Goal: Task Accomplishment & Management: Use online tool/utility

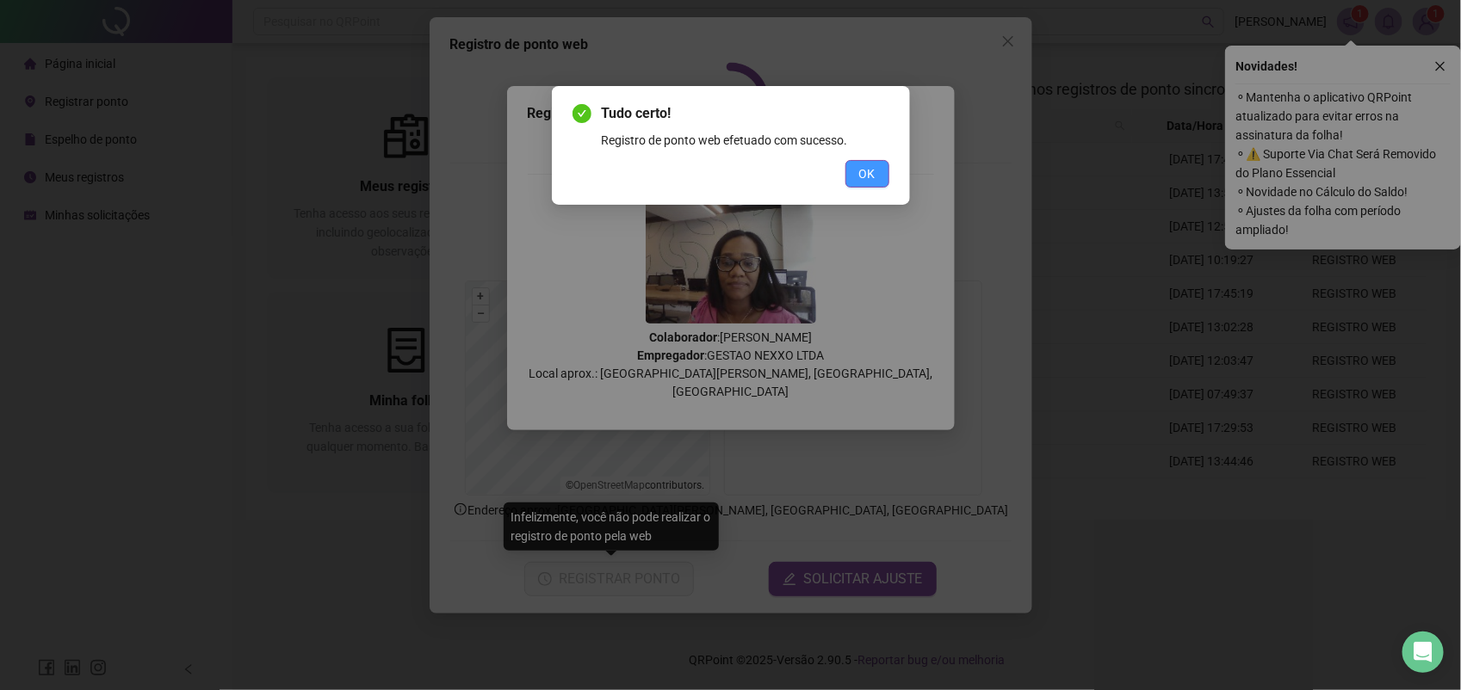
click at [883, 169] on button "OK" at bounding box center [867, 174] width 44 height 28
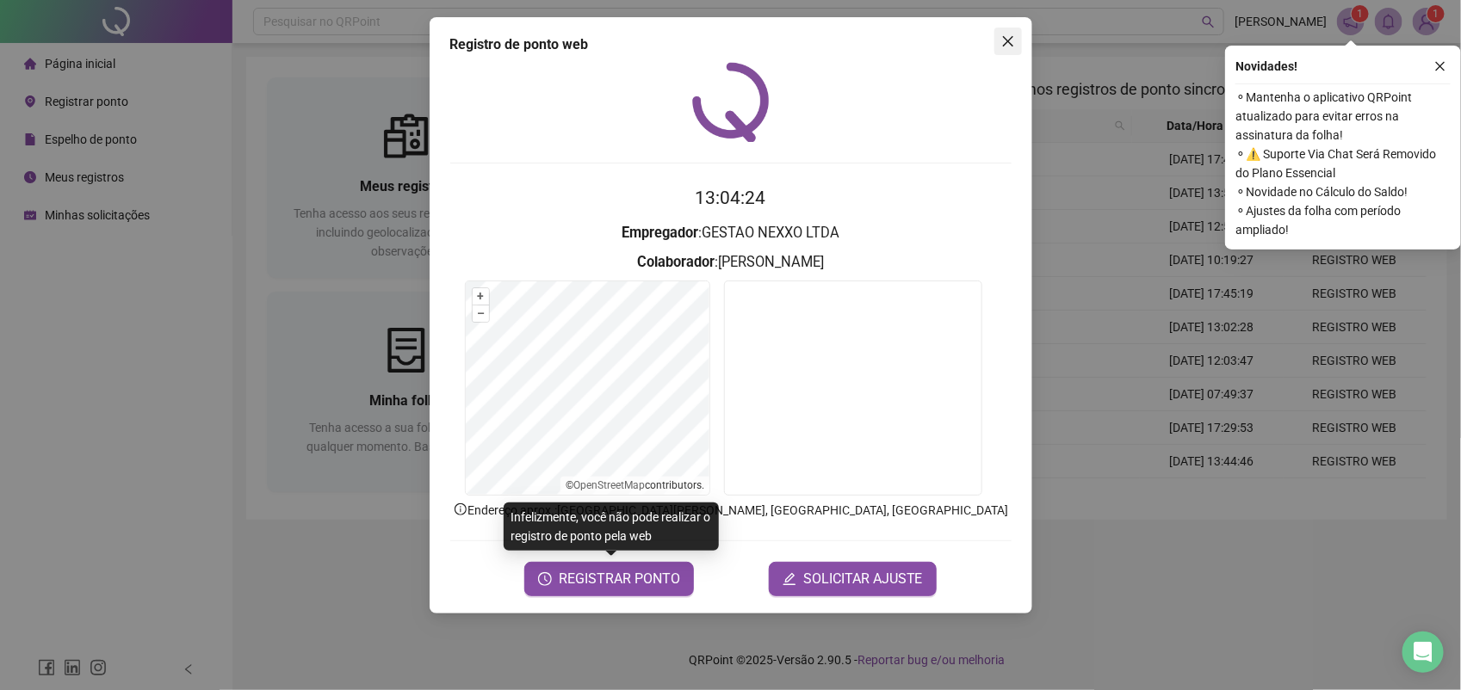
click at [1007, 45] on icon "close" at bounding box center [1008, 41] width 14 height 14
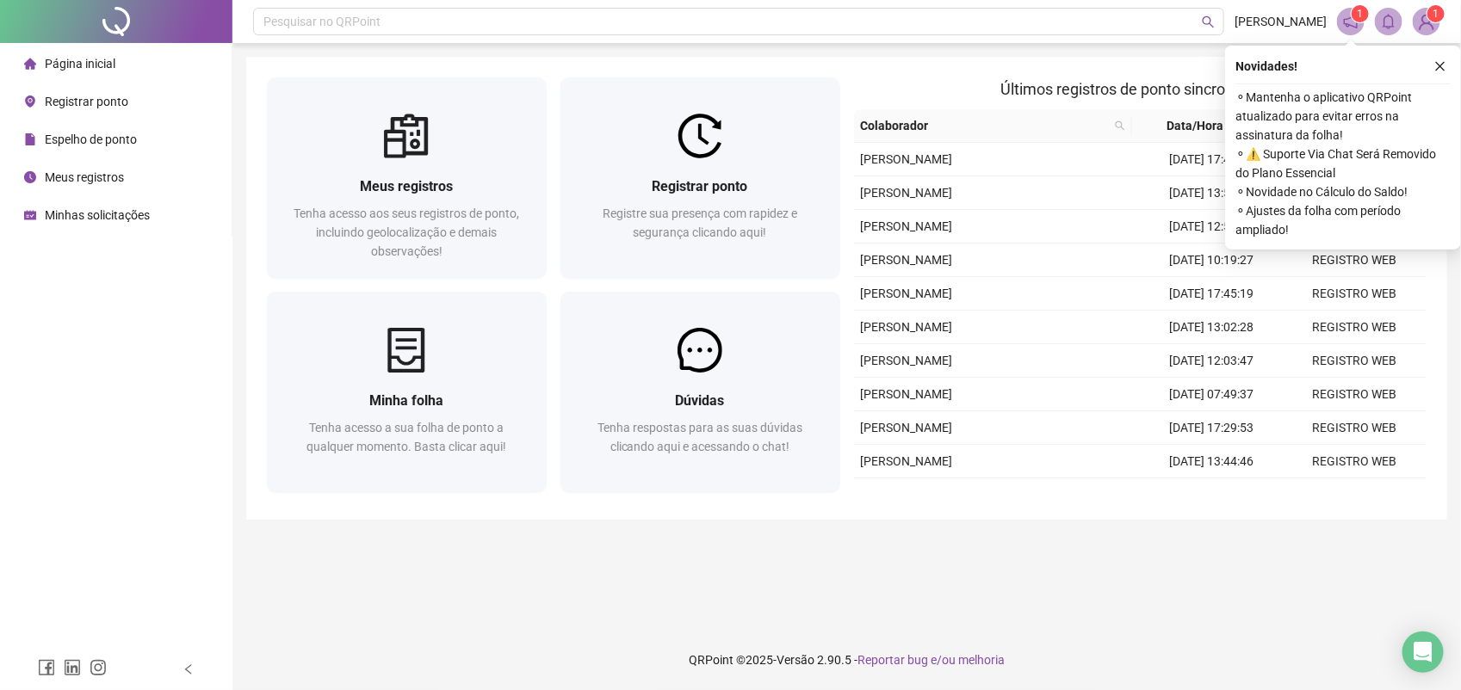
click at [99, 100] on span "Registrar ponto" at bounding box center [87, 102] width 84 height 14
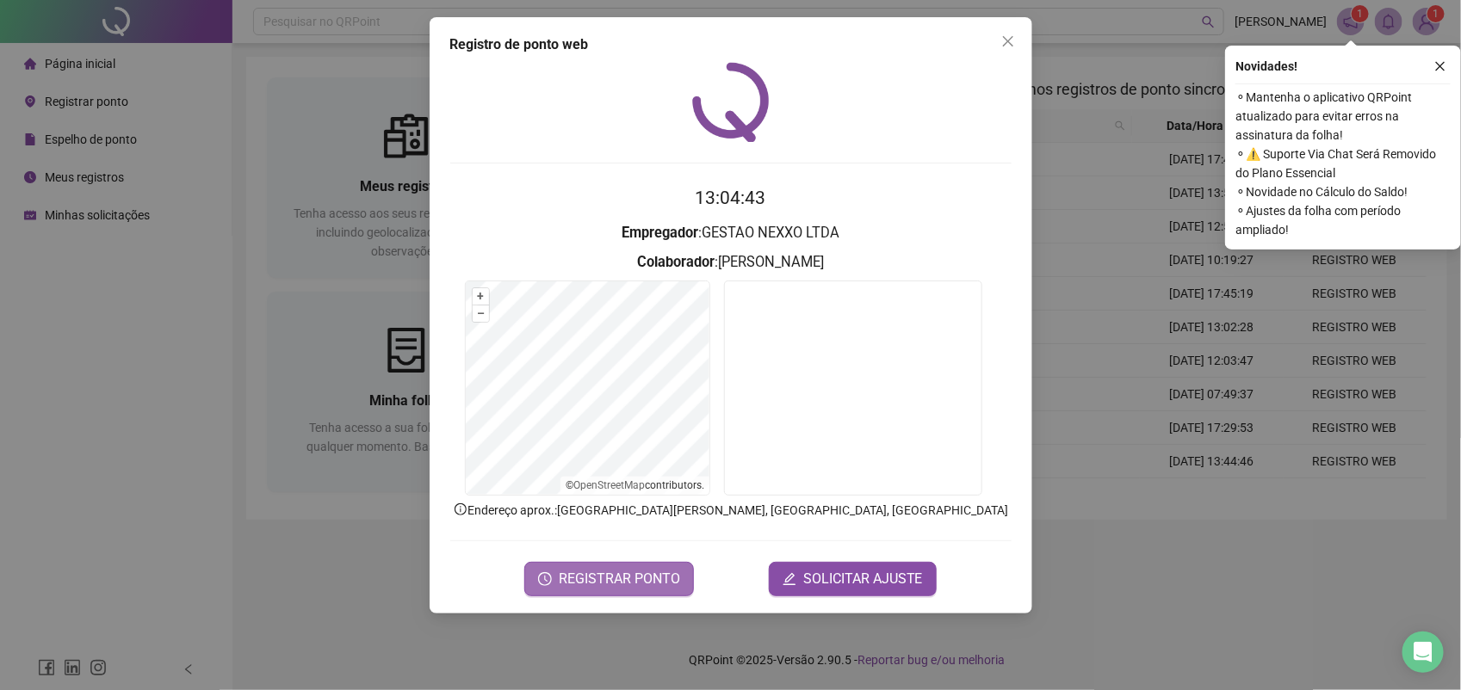
click at [647, 579] on span "REGISTRAR PONTO" at bounding box center [619, 579] width 121 height 21
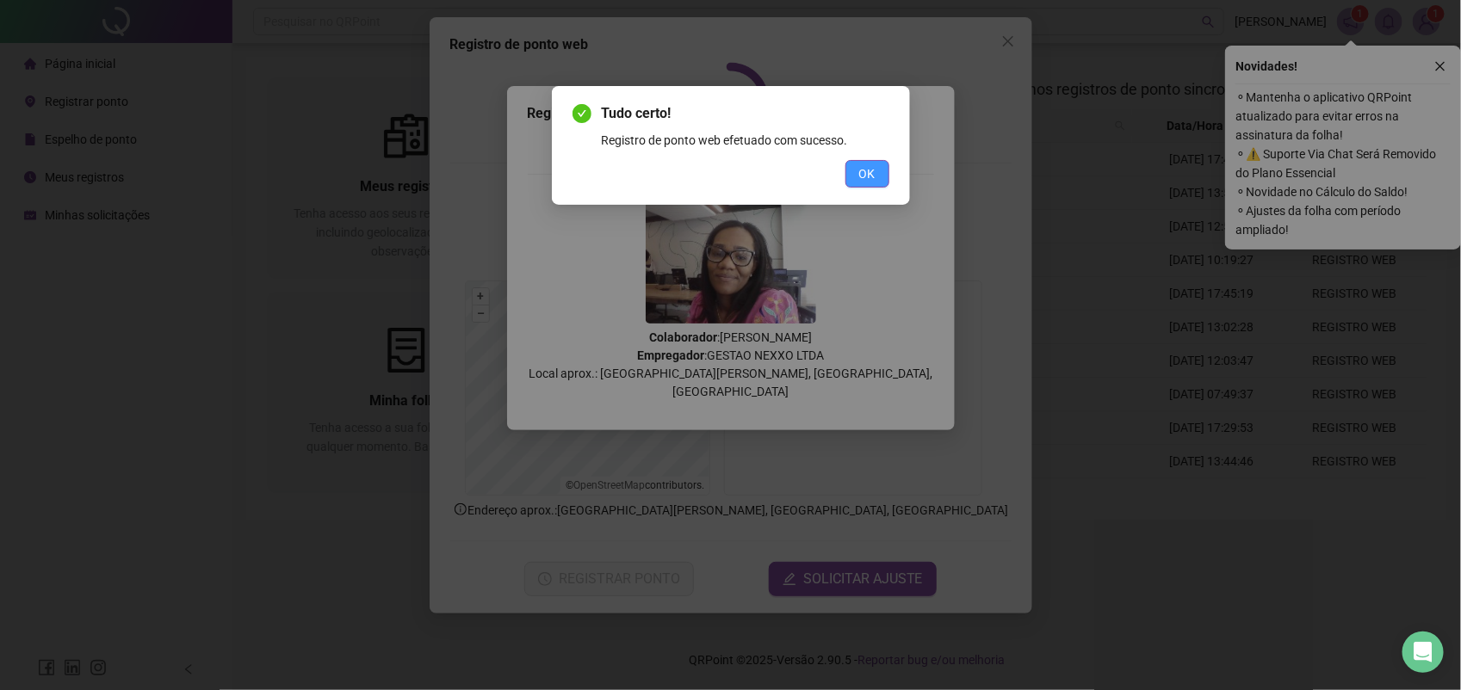
click at [859, 178] on span "OK" at bounding box center [867, 173] width 16 height 19
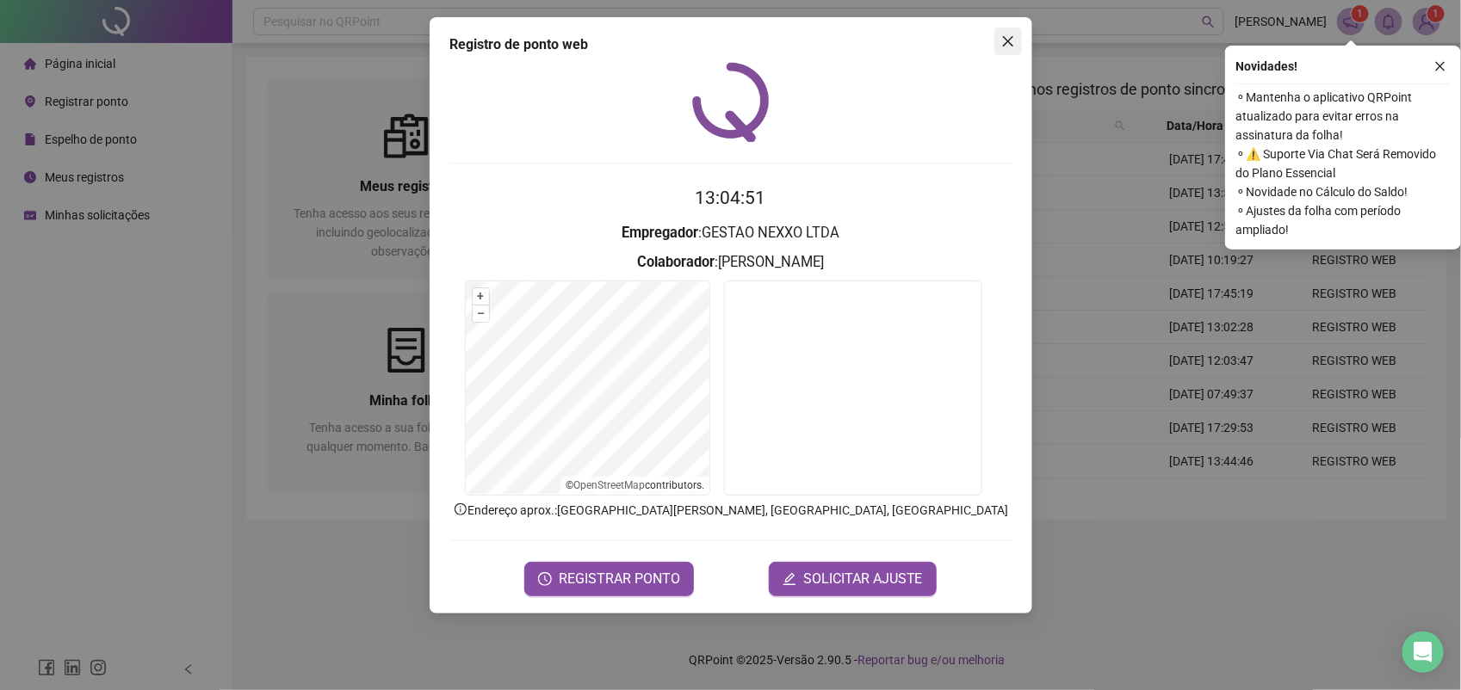
click at [1010, 45] on icon "close" at bounding box center [1008, 41] width 14 height 14
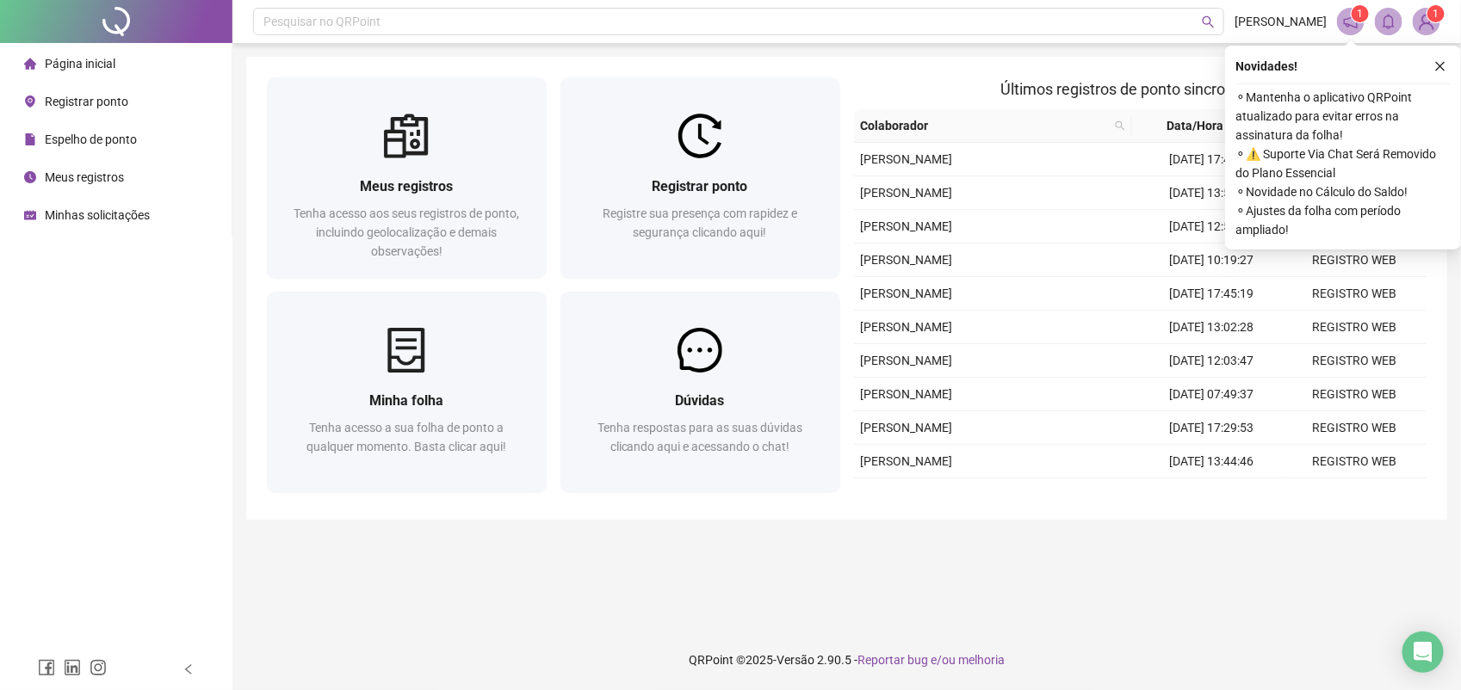
drag, startPoint x: 78, startPoint y: 172, endPoint x: 92, endPoint y: 173, distance: 13.8
click at [78, 172] on span "Meus registros" at bounding box center [84, 177] width 79 height 14
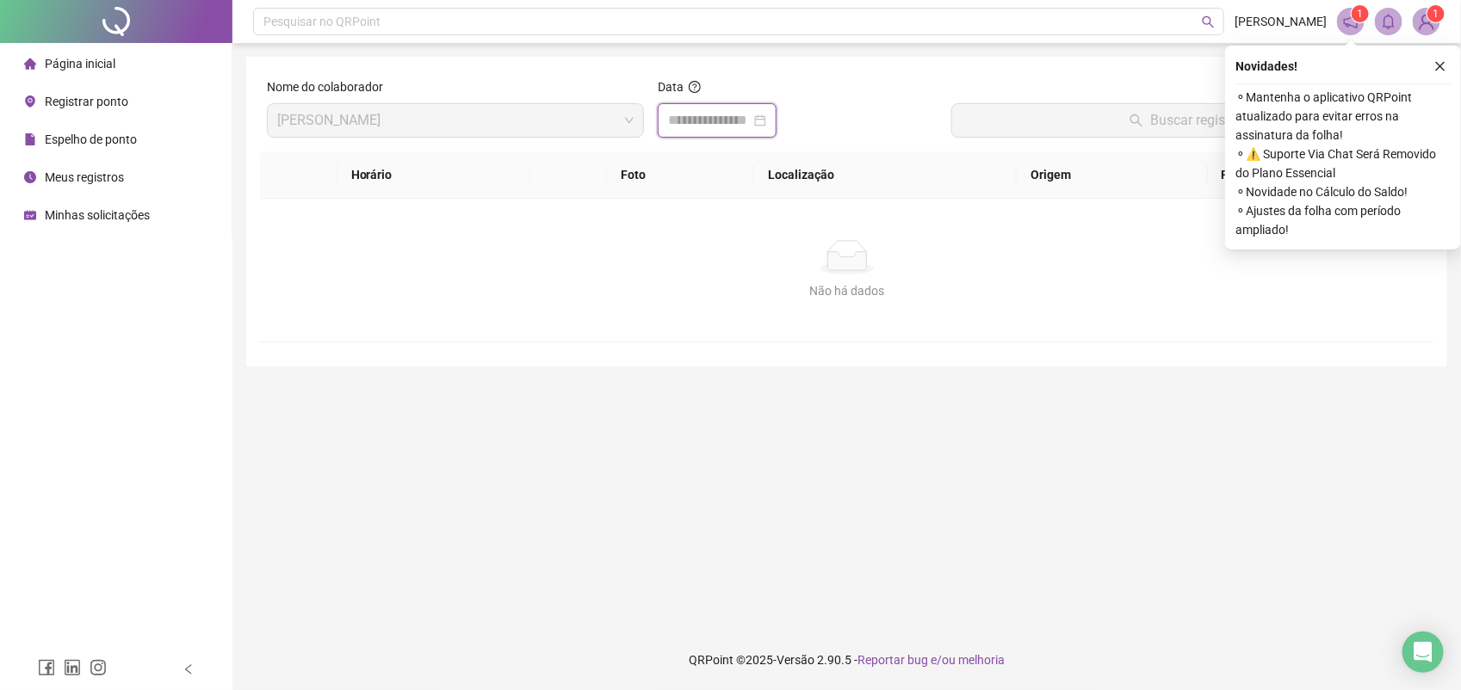
click at [725, 127] on input at bounding box center [709, 120] width 83 height 21
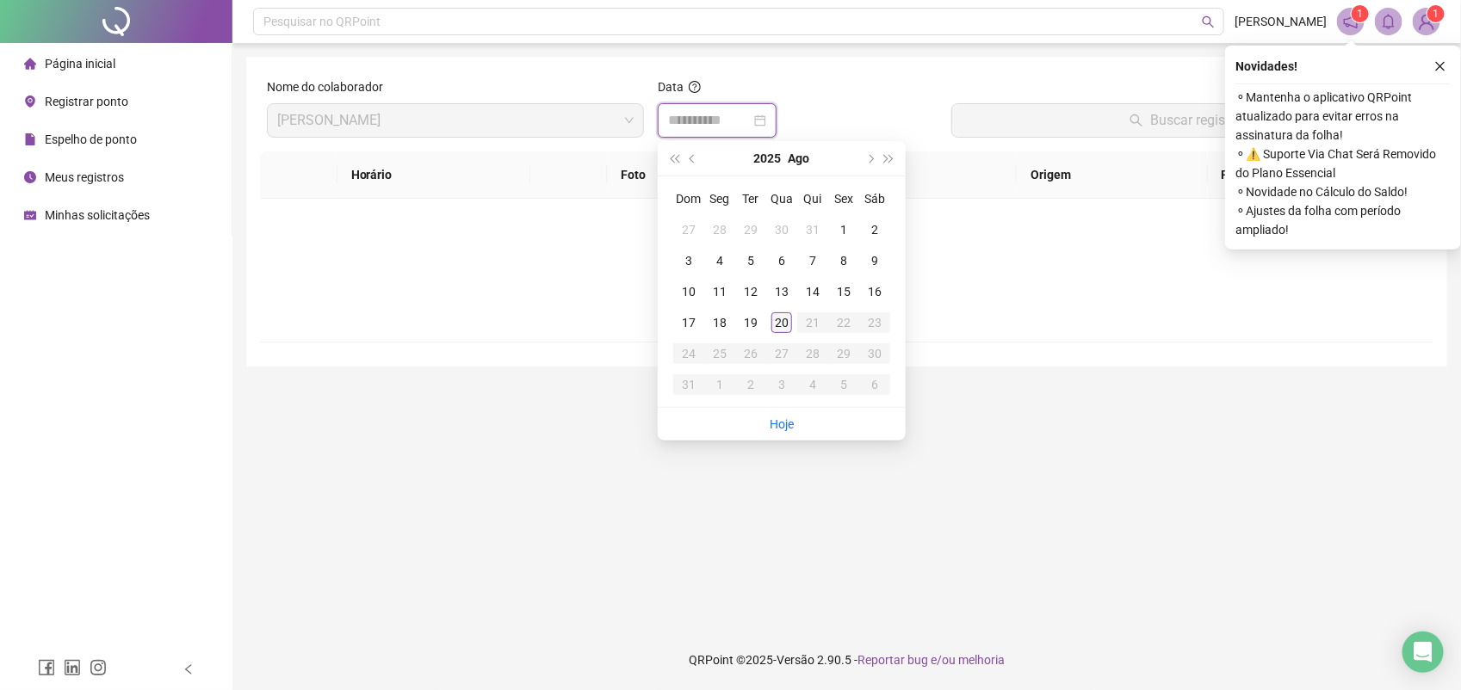
type input "**********"
click at [790, 320] on div "20" at bounding box center [781, 323] width 21 height 21
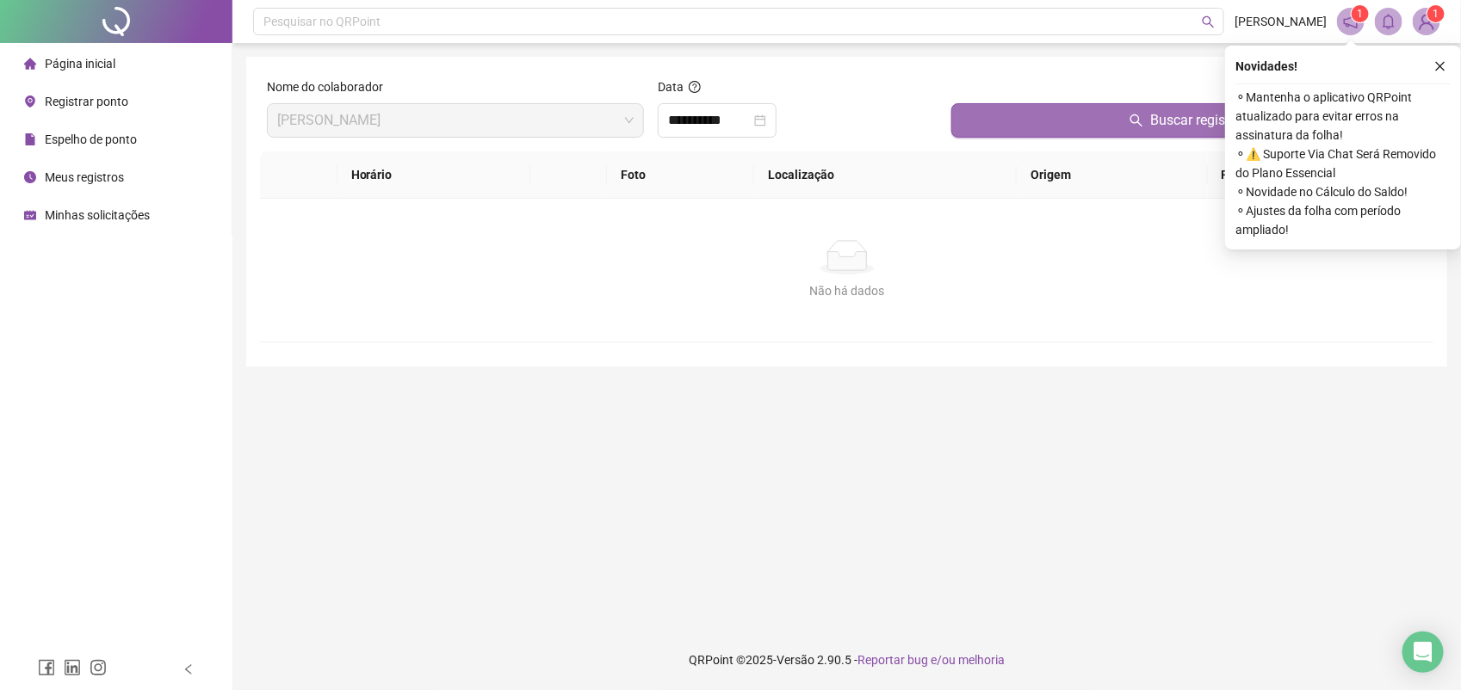
click at [1102, 112] on button "Buscar registros" at bounding box center [1188, 120] width 475 height 34
